Goal: Find specific page/section: Find specific page/section

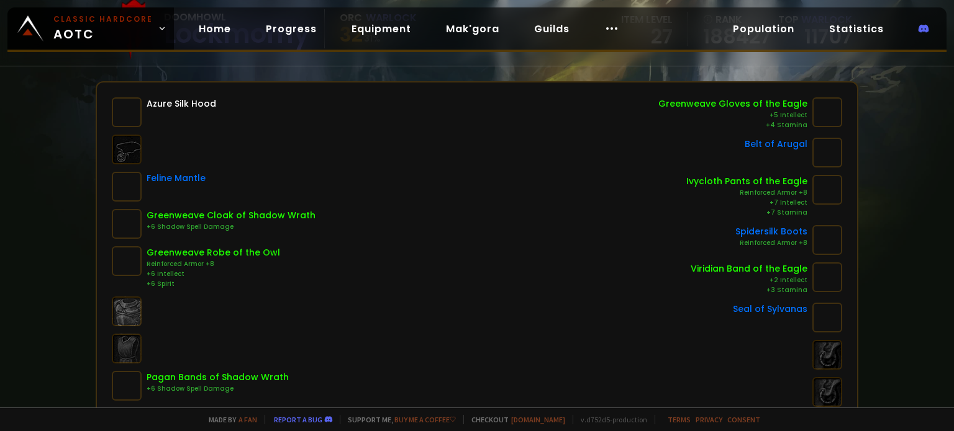
scroll to position [186, 0]
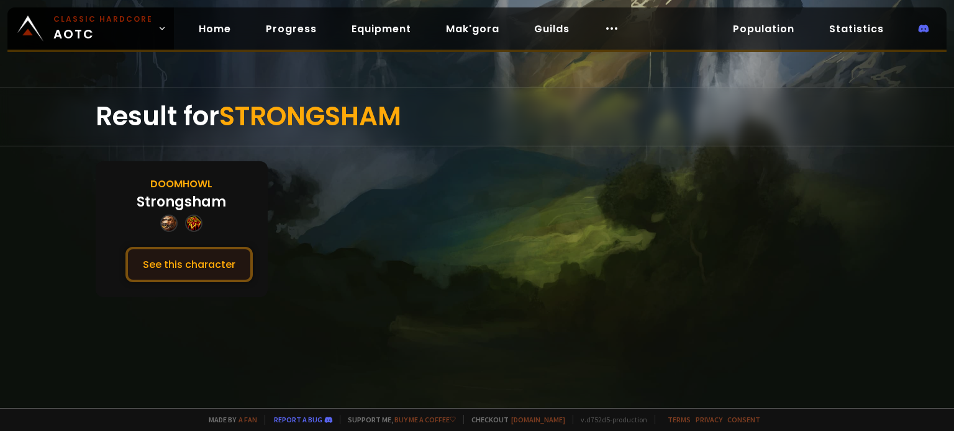
click at [224, 267] on button "See this character" at bounding box center [188, 264] width 127 height 35
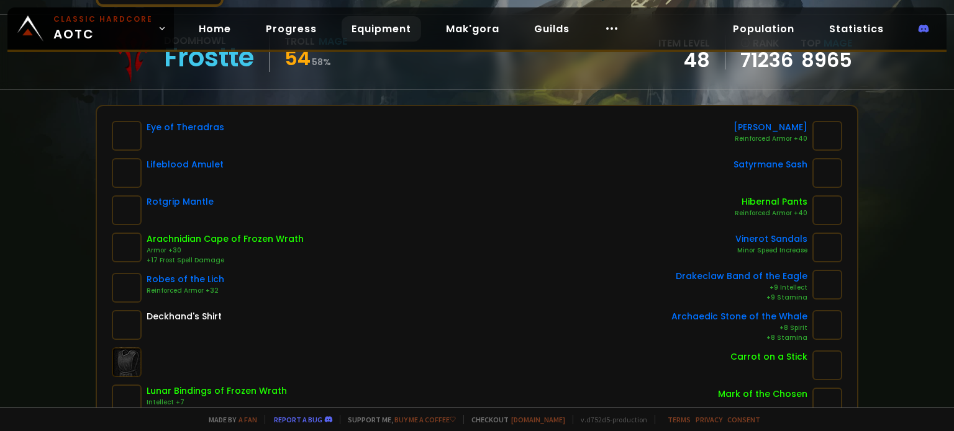
scroll to position [124, 0]
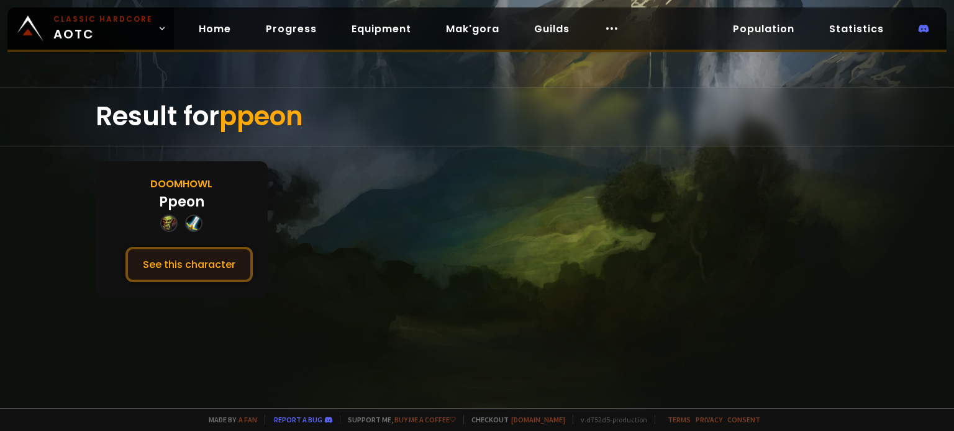
click at [176, 255] on button "See this character" at bounding box center [188, 264] width 127 height 35
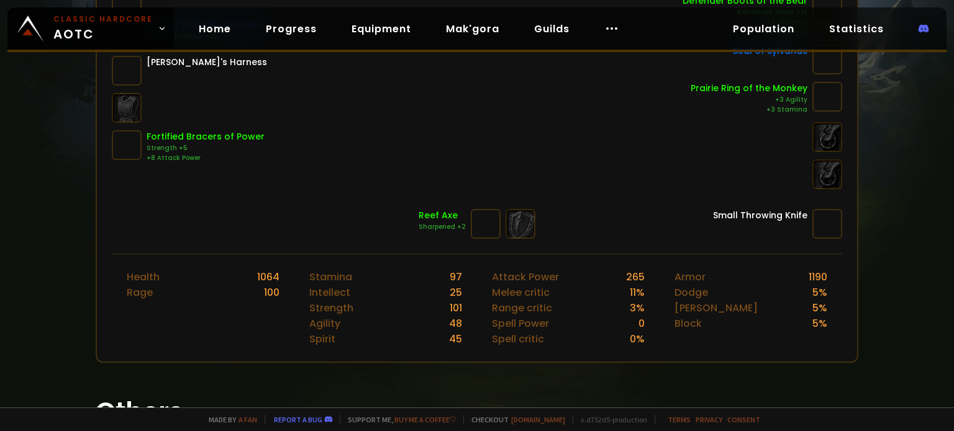
scroll to position [373, 0]
